Goal: Information Seeking & Learning: Find contact information

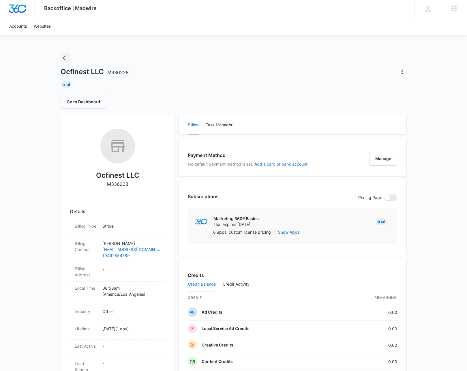
click at [67, 56] on icon "Back" at bounding box center [65, 57] width 7 height 7
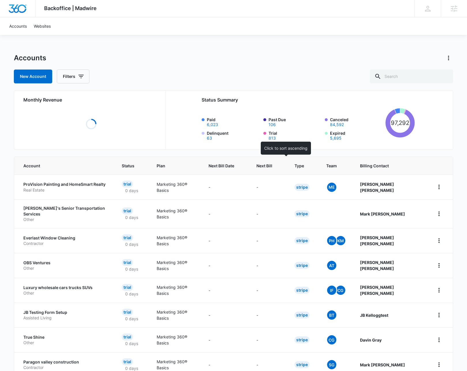
click at [284, 170] on th "Next Bill" at bounding box center [268, 166] width 38 height 18
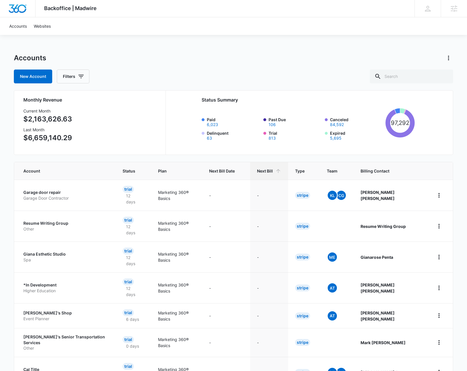
click at [287, 72] on div "New Account Filters" at bounding box center [233, 76] width 439 height 14
click at [281, 170] on div "Next Bill" at bounding box center [269, 171] width 24 height 6
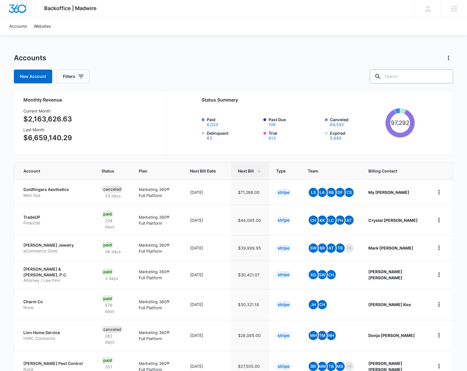
click at [410, 80] on input "text" at bounding box center [411, 76] width 83 height 14
type input "Limo"
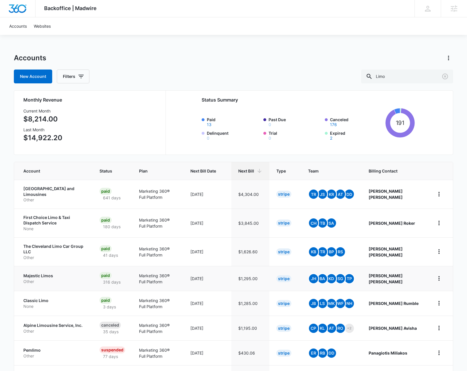
click at [44, 273] on p "Majestic Limos" at bounding box center [54, 276] width 62 height 6
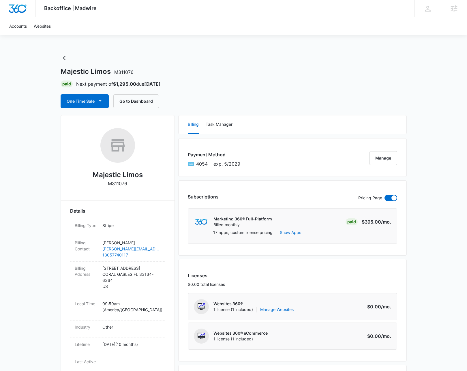
scroll to position [1, 0]
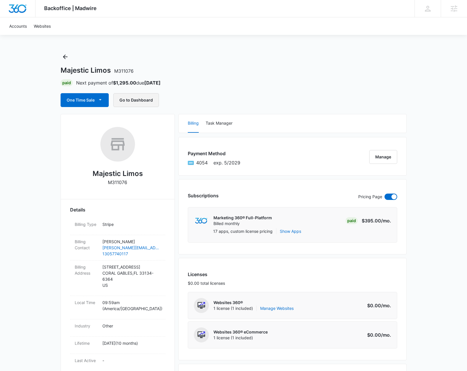
click at [129, 100] on button "Go to Dashboard" at bounding box center [136, 100] width 46 height 14
click at [64, 57] on icon "Back" at bounding box center [65, 56] width 5 height 5
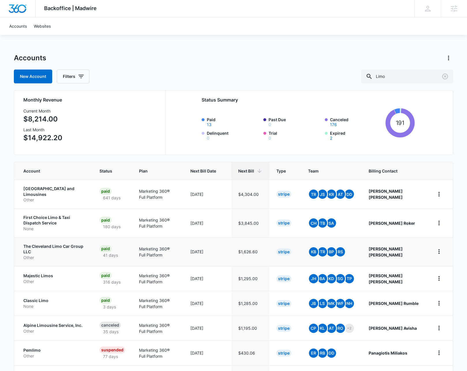
click at [40, 244] on p "The Cleveland Limo Car Group LLC" at bounding box center [54, 248] width 62 height 11
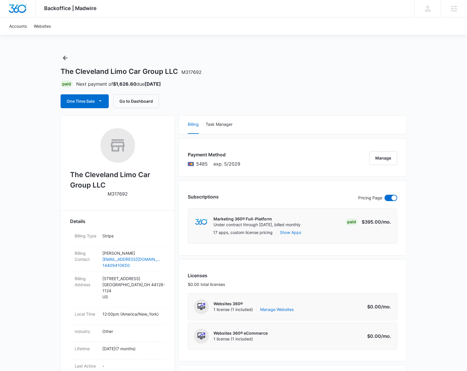
click at [104, 176] on h2 "The Cleveland Limo Car Group LLC" at bounding box center [117, 180] width 95 height 21
copy h2 "The Cleveland Limo Car Group LLC"
click at [141, 104] on button "Go to Dashboard" at bounding box center [136, 101] width 46 height 14
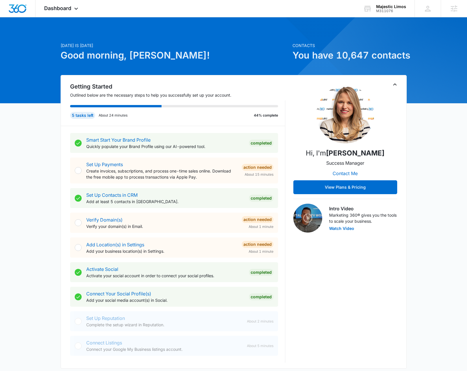
scroll to position [178, 0]
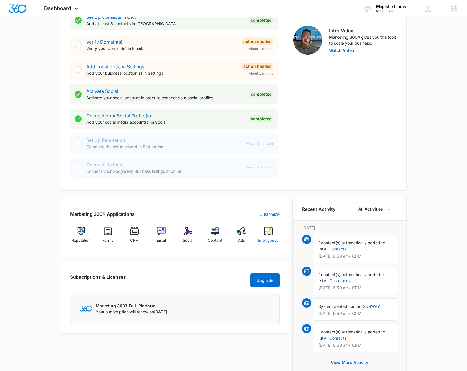
click at [266, 234] on img at bounding box center [268, 231] width 9 height 9
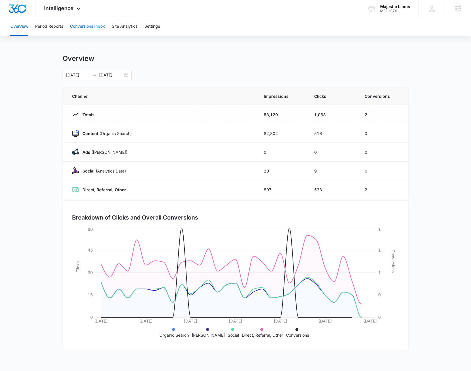
click at [80, 22] on button "Conversions Inbox" at bounding box center [87, 26] width 35 height 18
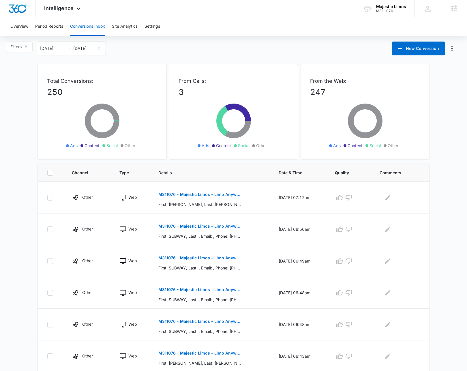
click at [369, 49] on div "Filters 07/13/2025 08/12/2025 New Conversion" at bounding box center [233, 49] width 467 height 14
click at [196, 52] on div "Filters 07/13/2025 08/12/2025 New Conversion" at bounding box center [233, 49] width 467 height 14
click at [188, 46] on div "Filters 07/13/2025 08/12/2025 New Conversion" at bounding box center [233, 49] width 467 height 14
click at [32, 57] on main "Filters 07/13/2025 08/12/2025 New Conversion Total Conversions: 250 Ads Content…" at bounding box center [233, 279] width 467 height 475
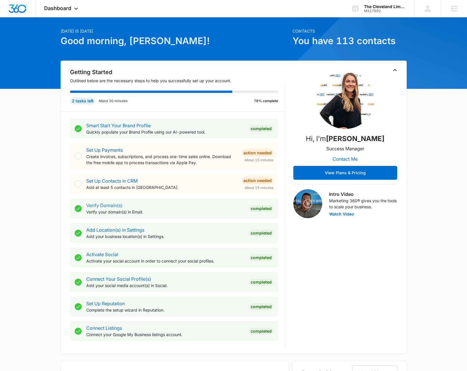
scroll to position [159, 0]
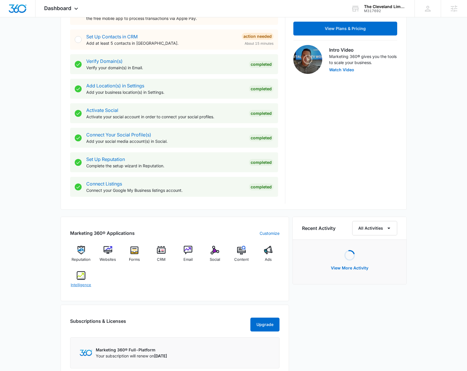
click at [81, 282] on span "Intelligence" at bounding box center [81, 285] width 20 height 6
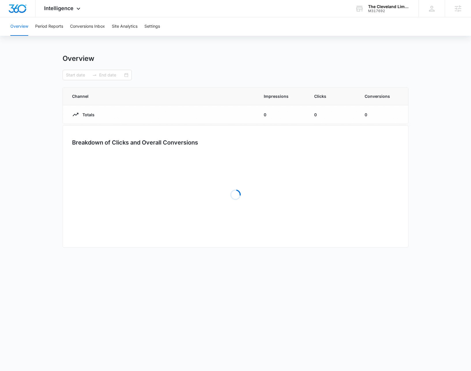
type input "07/12/2025"
type input "08/11/2025"
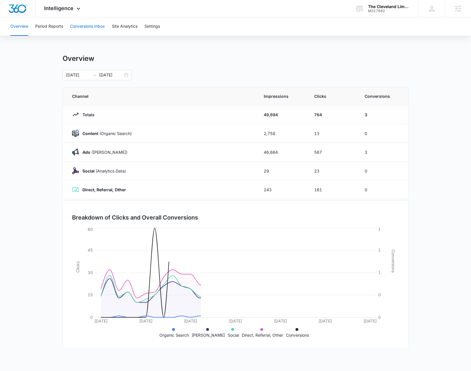
click at [96, 26] on button "Conversions Inbox" at bounding box center [87, 26] width 35 height 18
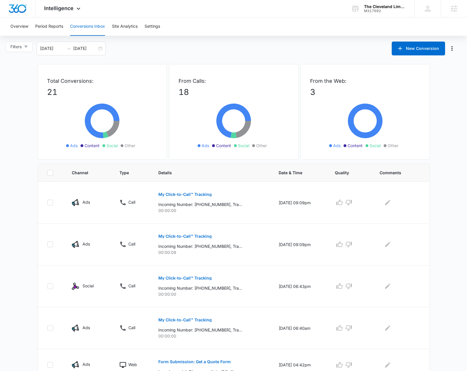
click at [125, 51] on div "Filters [DATE] [DATE] New Conversion" at bounding box center [233, 49] width 467 height 14
click at [123, 54] on div "Filters [DATE] [DATE] New Conversion" at bounding box center [233, 49] width 467 height 14
click at [268, 54] on div "Filters [DATE] [DATE] New Conversion" at bounding box center [233, 49] width 467 height 14
copy div "M317692"
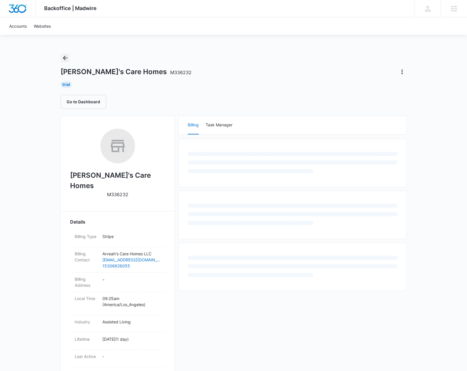
click at [64, 57] on icon "Back" at bounding box center [65, 58] width 5 height 5
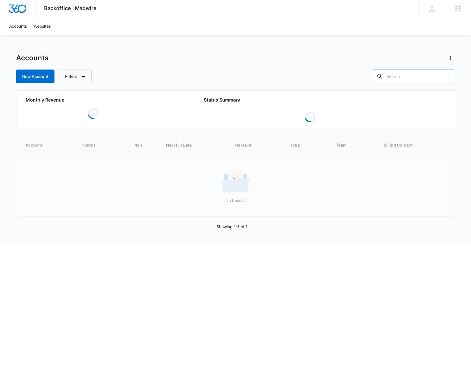
click at [411, 75] on input "text" at bounding box center [413, 76] width 83 height 14
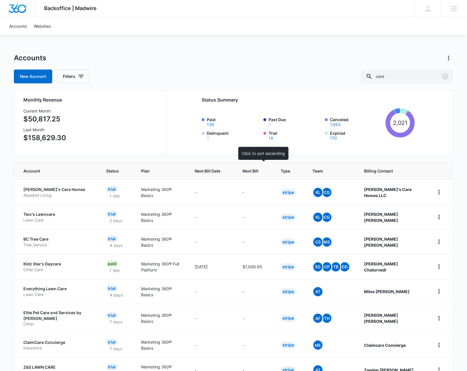
click at [257, 169] on span "Next Bill" at bounding box center [250, 171] width 16 height 6
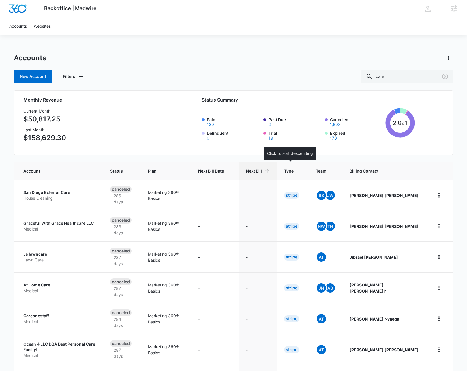
click at [262, 172] on span "Next Bill" at bounding box center [254, 171] width 16 height 6
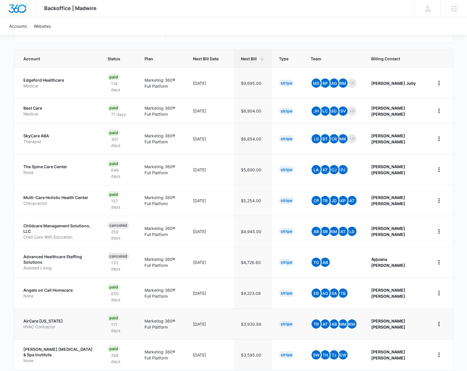
scroll to position [119, 0]
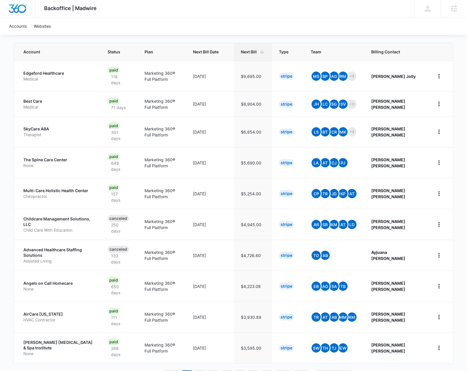
click at [197, 370] on link "2" at bounding box center [200, 375] width 11 height 11
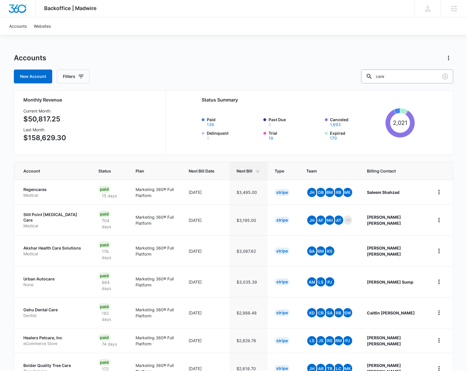
click at [404, 76] on input "care" at bounding box center [407, 76] width 92 height 14
type input "senior"
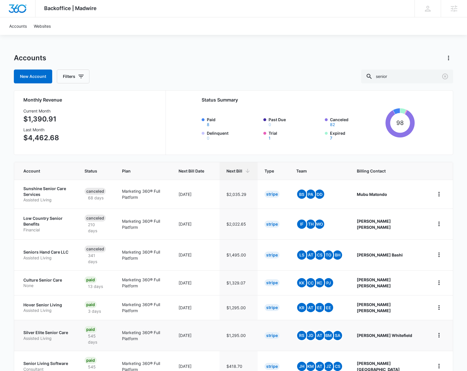
click at [54, 330] on p "Silver Elite Senior Care" at bounding box center [46, 333] width 47 height 6
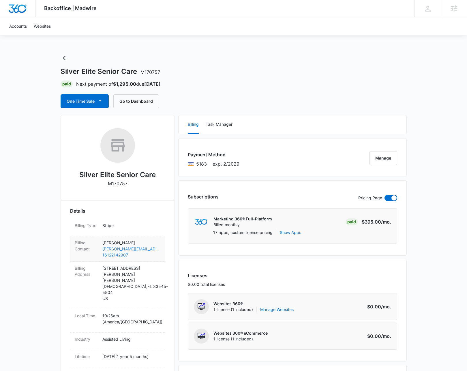
click at [126, 248] on link "ryan@silverelite.com" at bounding box center [131, 249] width 58 height 6
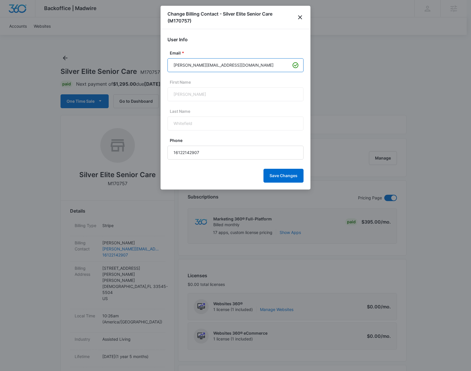
drag, startPoint x: 220, startPoint y: 65, endPoint x: 186, endPoint y: 67, distance: 34.1
click at [186, 67] on input "ryan@silverelite.com" at bounding box center [236, 65] width 136 height 14
click at [299, 16] on icon "close" at bounding box center [300, 17] width 4 height 4
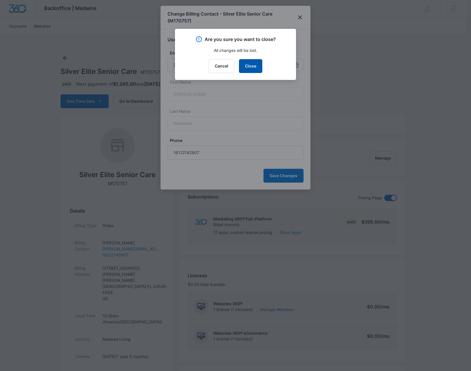
click at [255, 70] on button "Close" at bounding box center [250, 66] width 23 height 14
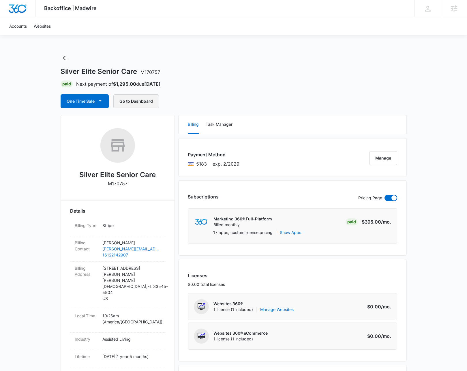
click at [131, 106] on button "Go to Dashboard" at bounding box center [136, 101] width 46 height 14
click at [61, 55] on button "Back" at bounding box center [65, 57] width 9 height 9
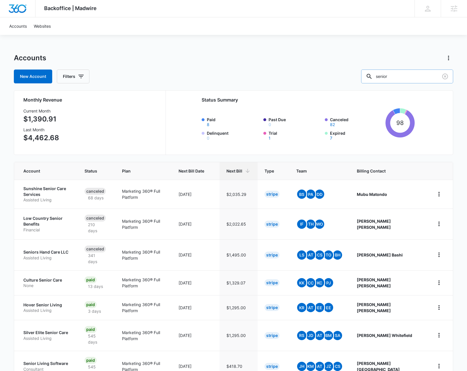
click at [408, 76] on input "senior" at bounding box center [407, 76] width 92 height 14
type input "living"
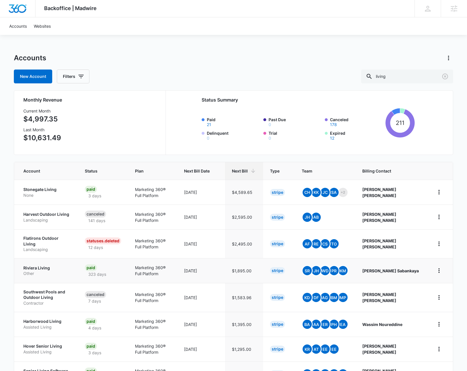
click at [40, 266] on p "Riviera Living" at bounding box center [47, 268] width 48 height 6
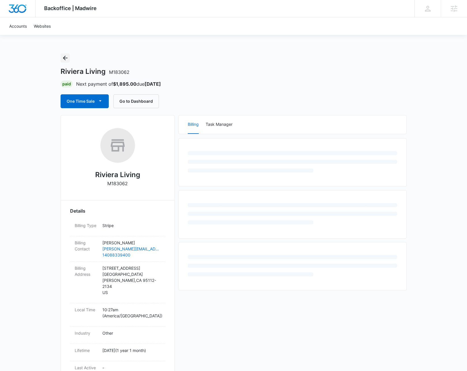
click at [64, 54] on icon "Back" at bounding box center [65, 57] width 7 height 7
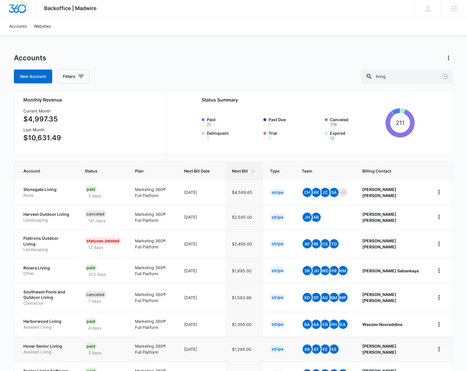
click at [52, 343] on p "Hover Senior Living" at bounding box center [47, 346] width 48 height 6
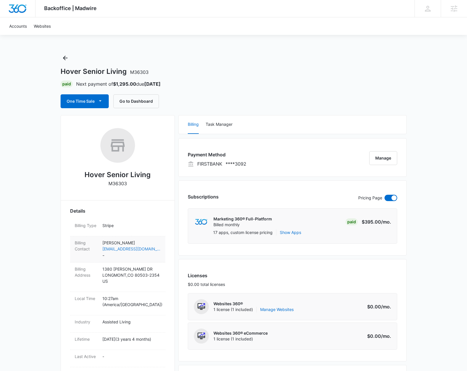
click at [142, 251] on link "lbryant@hovercommunity.org" at bounding box center [131, 249] width 58 height 6
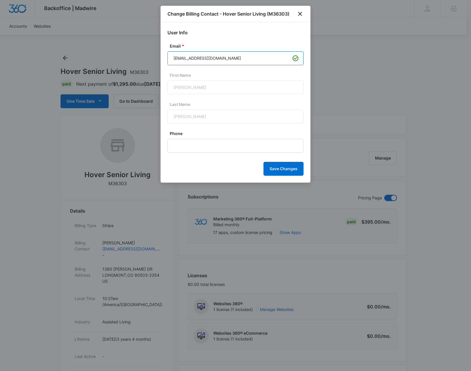
drag, startPoint x: 237, startPoint y: 58, endPoint x: 191, endPoint y: 60, distance: 45.9
click at [191, 60] on input "lbryant@hovercommunity.org" at bounding box center [236, 58] width 136 height 14
click at [302, 15] on icon "close" at bounding box center [300, 14] width 4 height 4
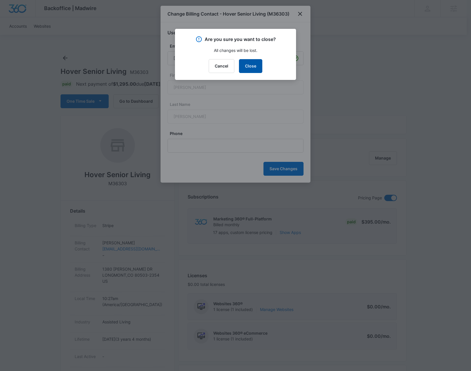
drag, startPoint x: 253, startPoint y: 66, endPoint x: 188, endPoint y: 74, distance: 65.4
click at [253, 66] on button "Close" at bounding box center [250, 66] width 23 height 14
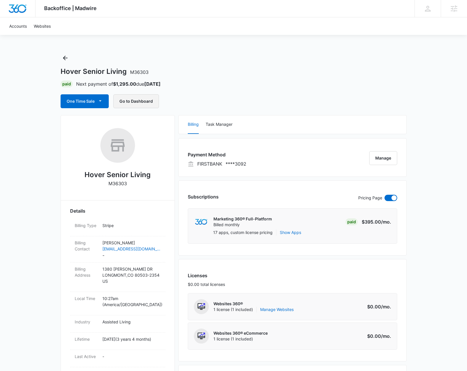
drag, startPoint x: 147, startPoint y: 97, endPoint x: 151, endPoint y: 95, distance: 4.0
click at [148, 97] on button "Go to Dashboard" at bounding box center [136, 101] width 46 height 14
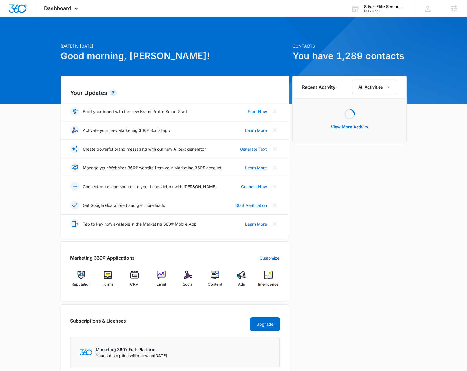
click at [265, 278] on img at bounding box center [268, 274] width 9 height 9
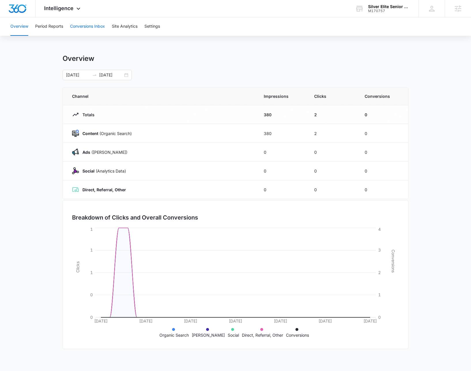
click at [95, 27] on button "Conversions Inbox" at bounding box center [87, 26] width 35 height 18
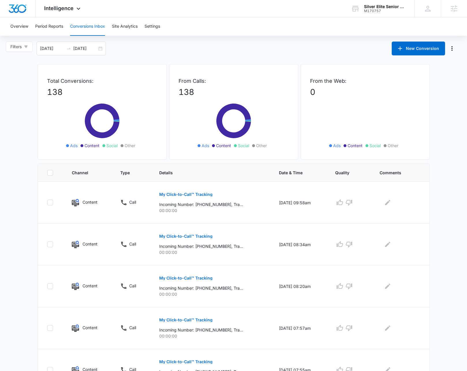
click at [245, 48] on div "Filters [DATE] [DATE] New Conversion" at bounding box center [233, 49] width 467 height 14
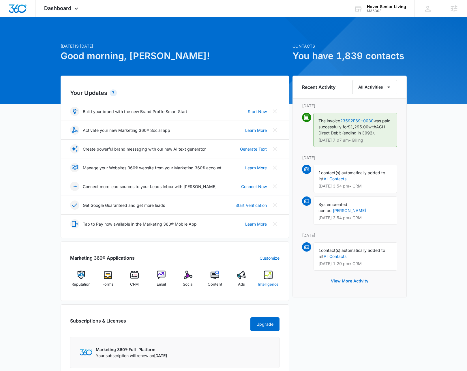
click at [264, 272] on img at bounding box center [268, 274] width 9 height 9
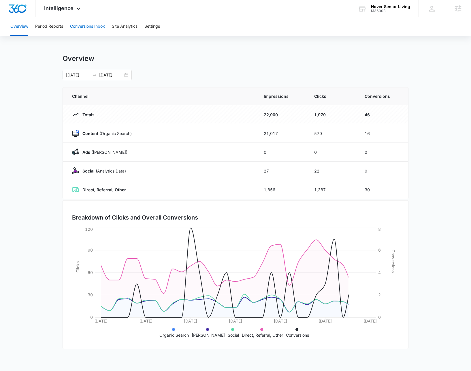
click at [91, 25] on button "Conversions Inbox" at bounding box center [87, 26] width 35 height 18
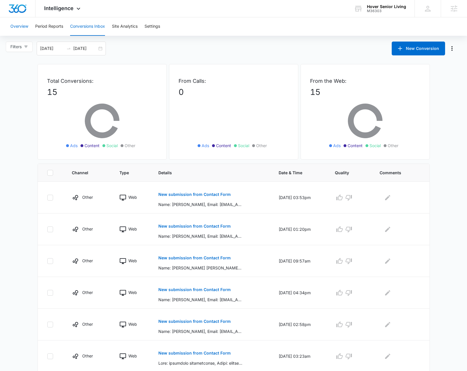
click at [14, 25] on button "Overview" at bounding box center [19, 26] width 18 height 18
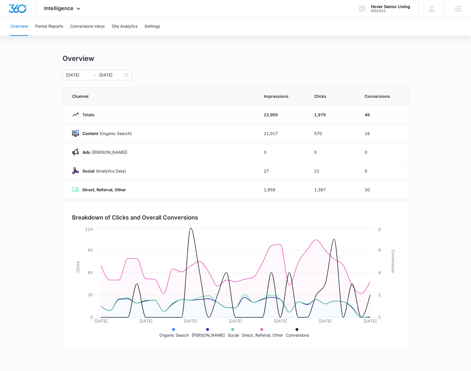
click at [245, 59] on div "Overview" at bounding box center [236, 58] width 346 height 9
click at [52, 31] on button "Period Reports" at bounding box center [49, 26] width 28 height 18
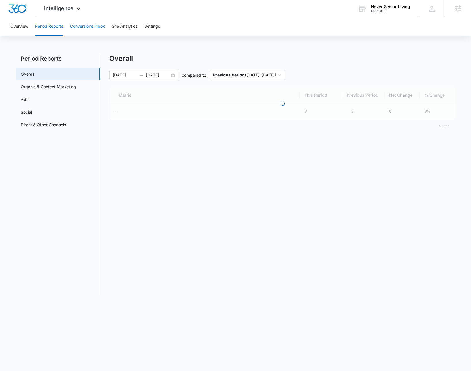
click at [75, 28] on button "Conversions Inbox" at bounding box center [87, 26] width 35 height 18
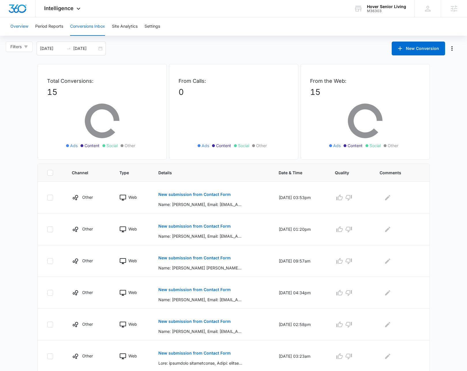
click at [24, 25] on button "Overview" at bounding box center [19, 26] width 18 height 18
